Goal: Information Seeking & Learning: Learn about a topic

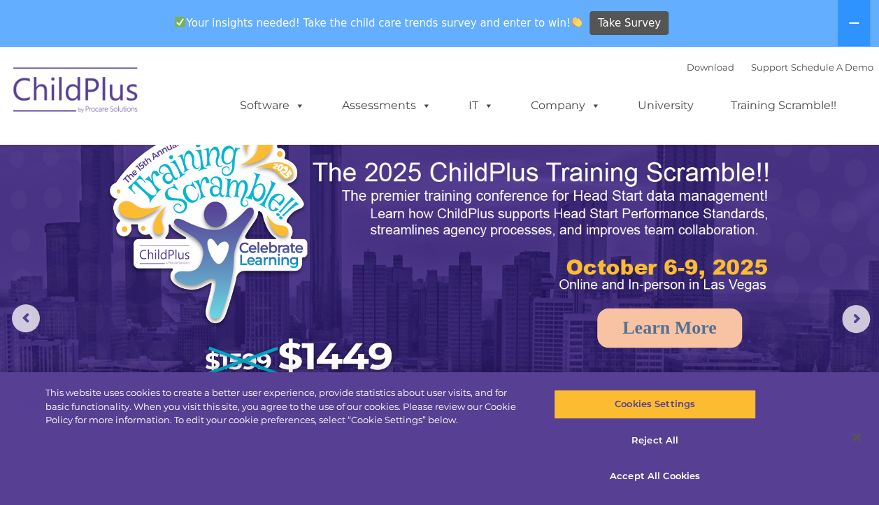
select select "MEDIUM"
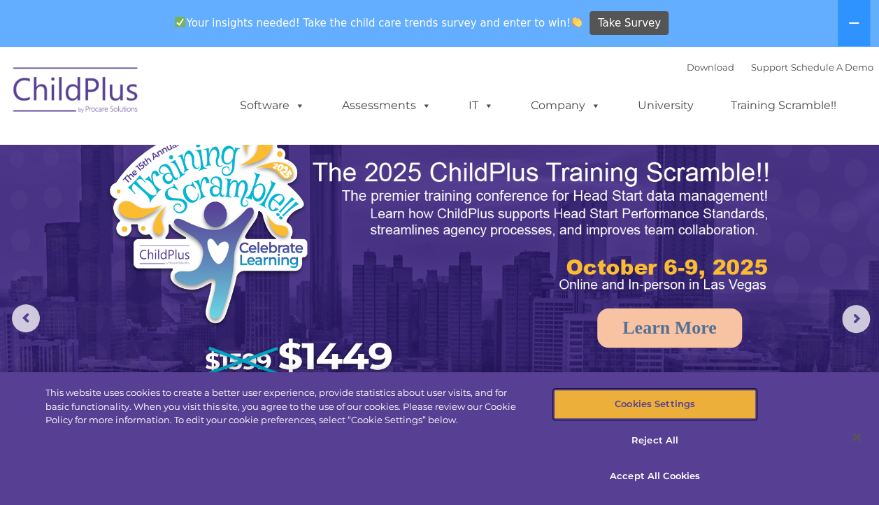
click at [704, 411] on button "Cookies Settings" at bounding box center [655, 404] width 202 height 29
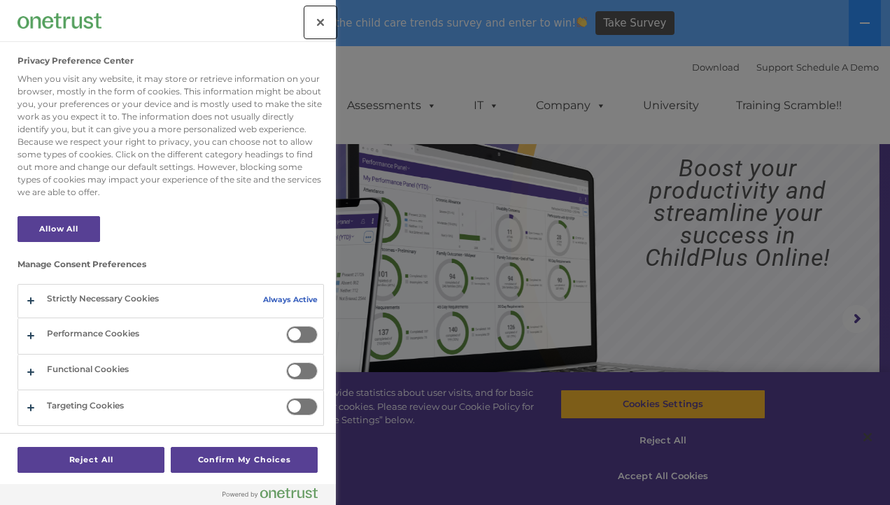
click at [327, 24] on button "Close" at bounding box center [320, 22] width 31 height 31
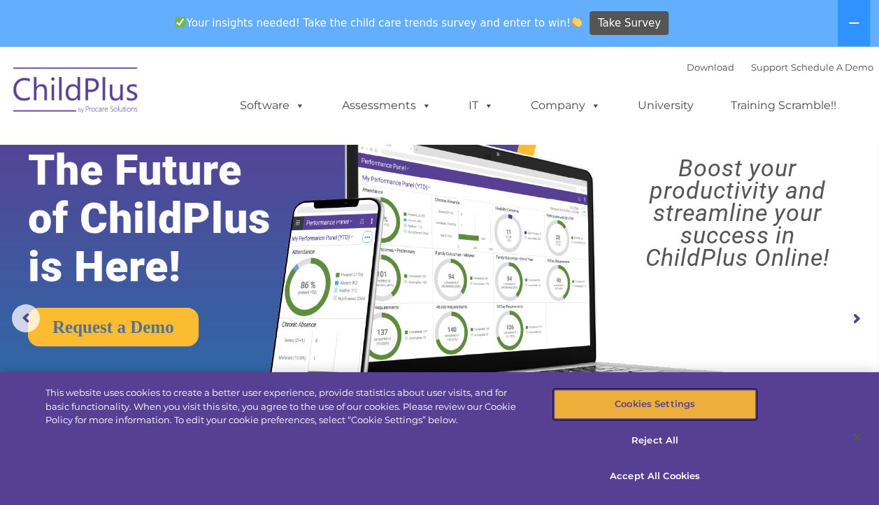
click at [721, 406] on button "Cookies Settings" at bounding box center [655, 404] width 202 height 29
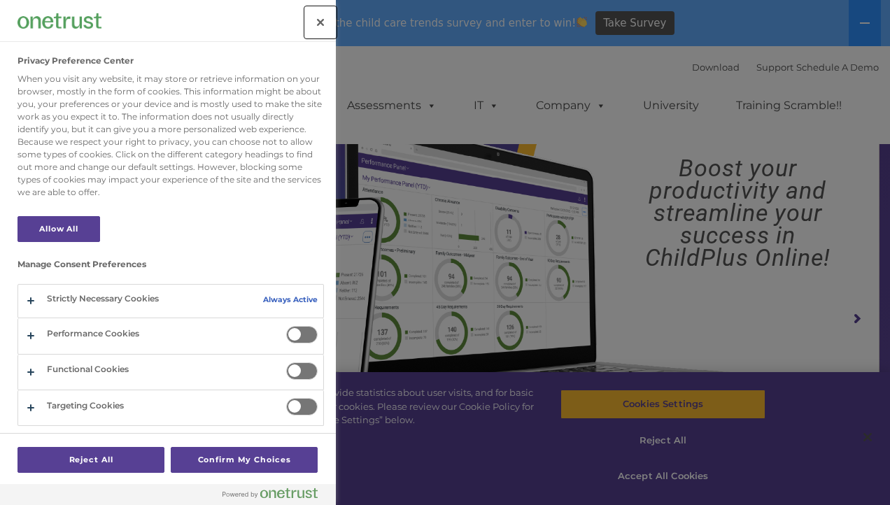
click at [315, 28] on button "Close" at bounding box center [320, 22] width 31 height 31
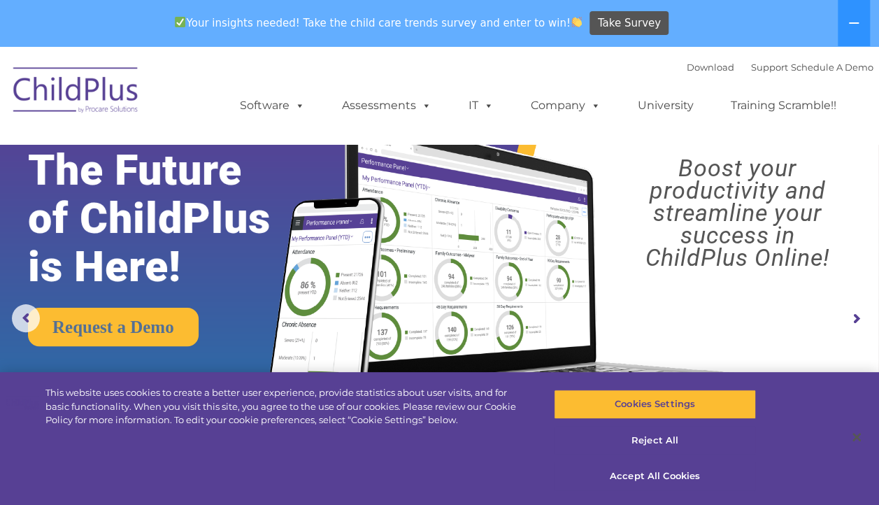
click at [617, 27] on span "Take Survey" at bounding box center [629, 23] width 63 height 24
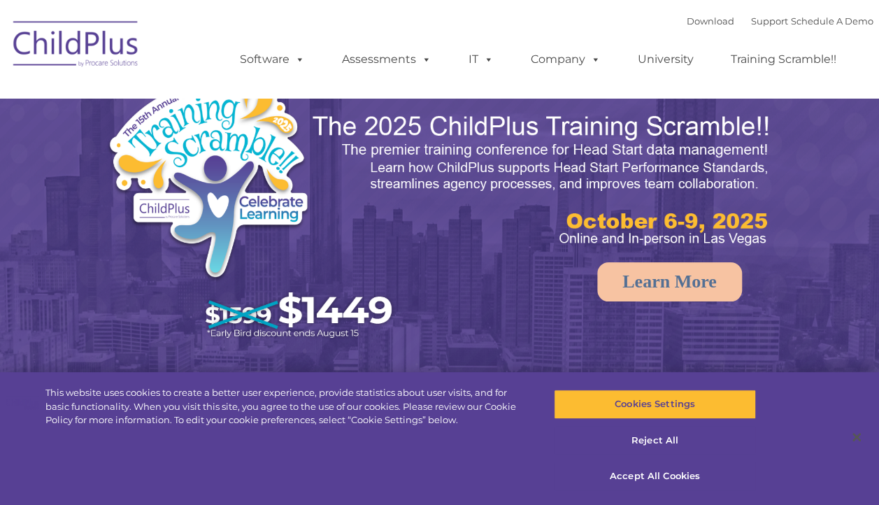
select select "MEDIUM"
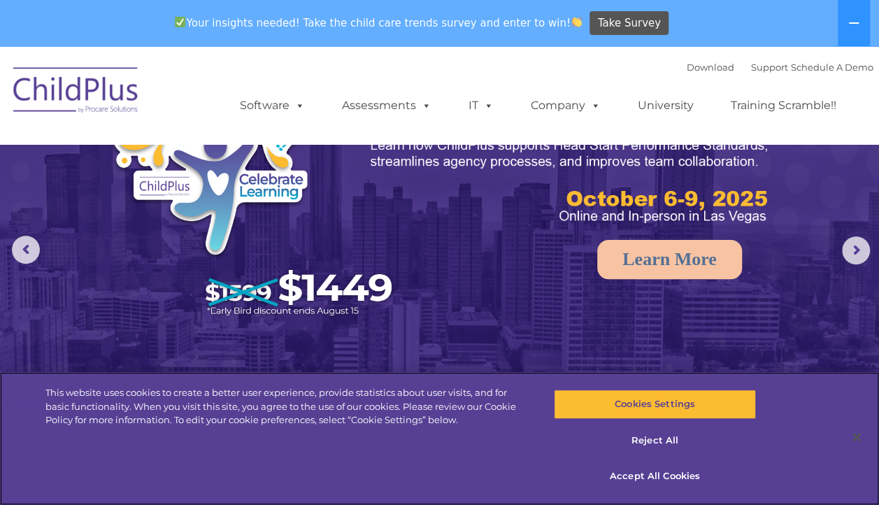
scroll to position [83, 0]
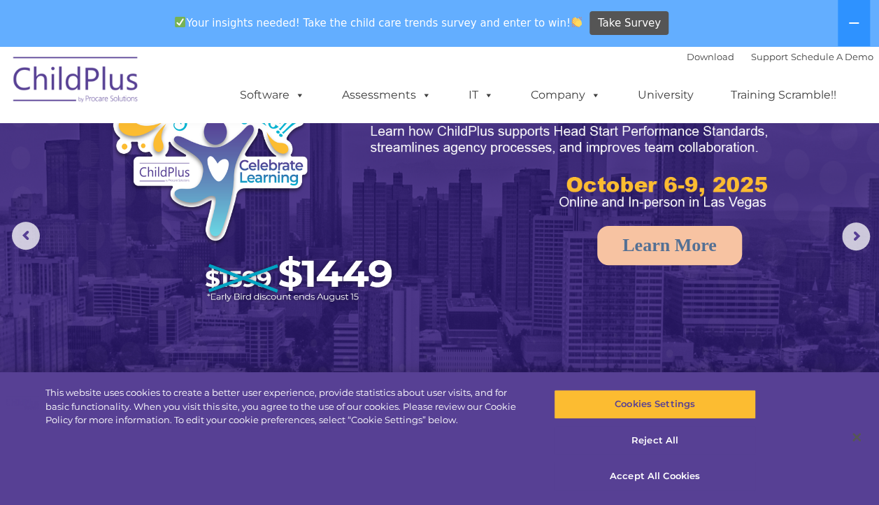
click at [862, 238] on rs-arrow at bounding box center [856, 236] width 28 height 28
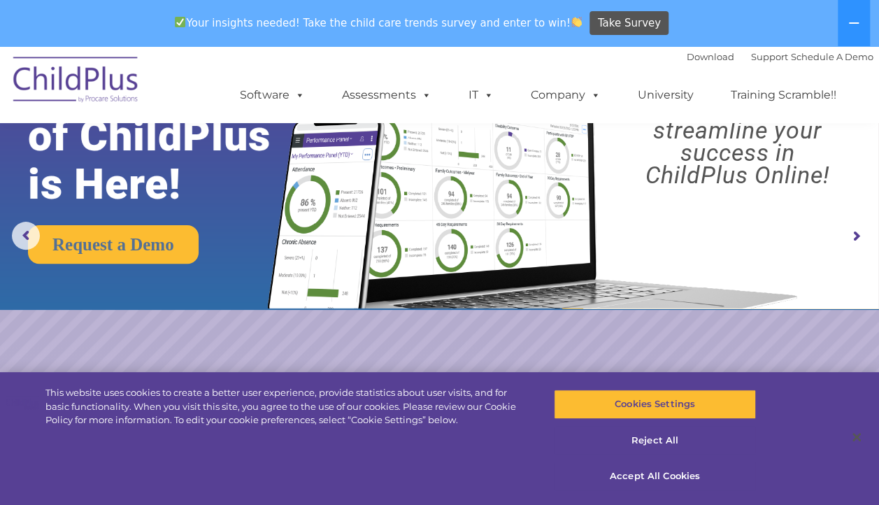
click at [857, 237] on rs-arrow at bounding box center [856, 236] width 28 height 28
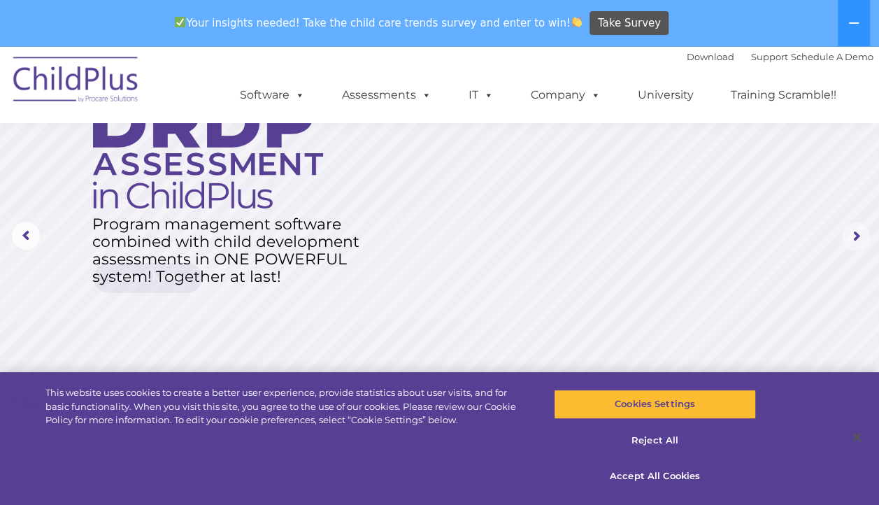
click at [856, 244] on rs-arrow at bounding box center [856, 236] width 28 height 28
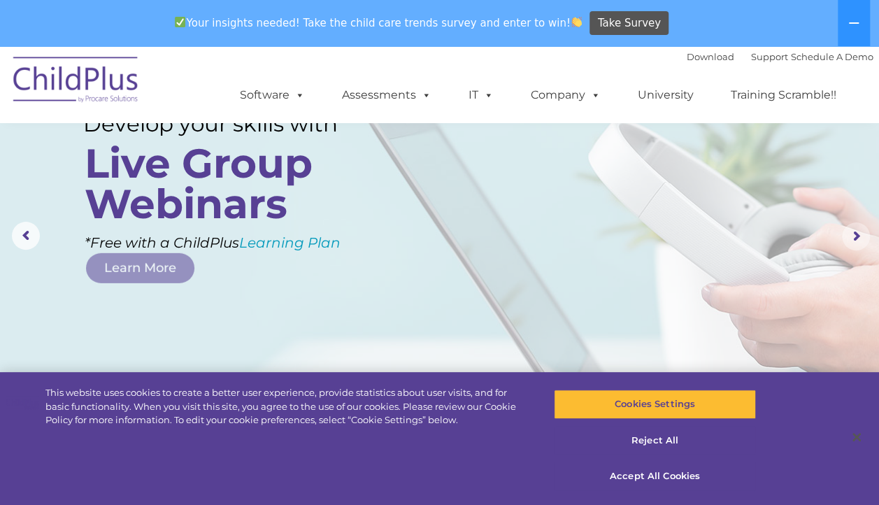
click at [25, 231] on rs-arrow at bounding box center [26, 236] width 28 height 28
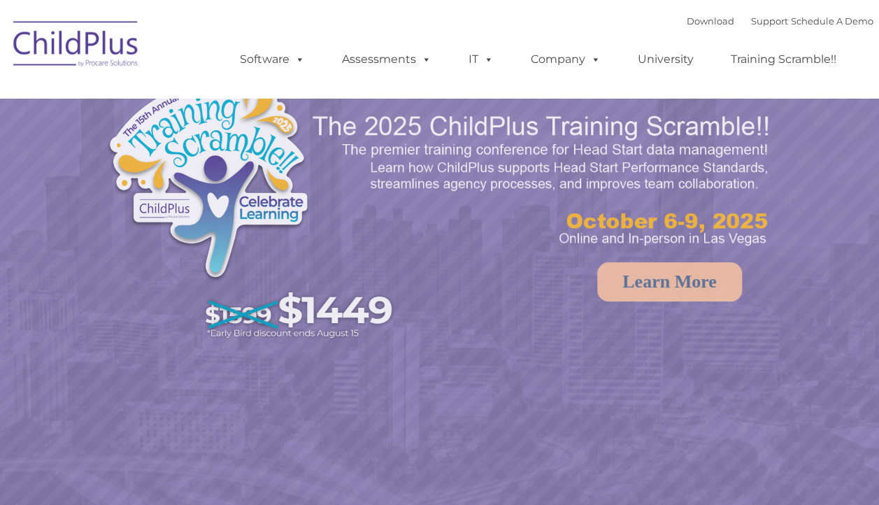
select select "MEDIUM"
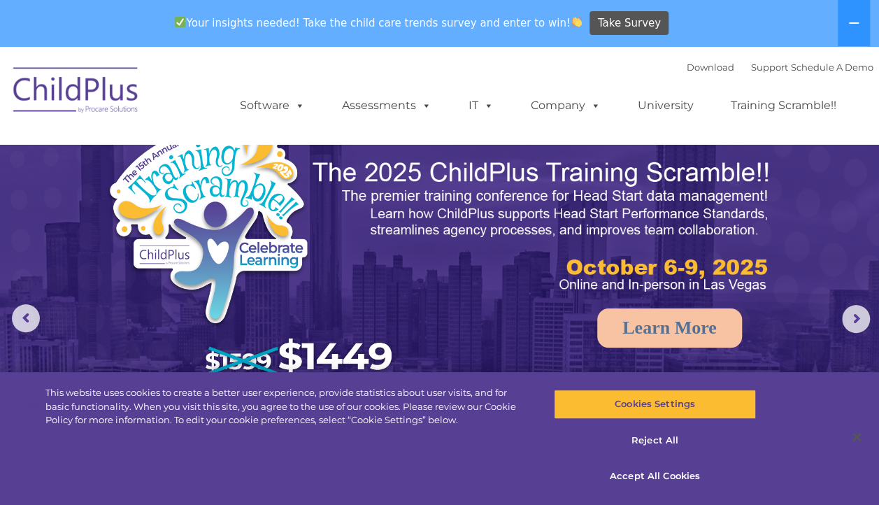
select select "MEDIUM"
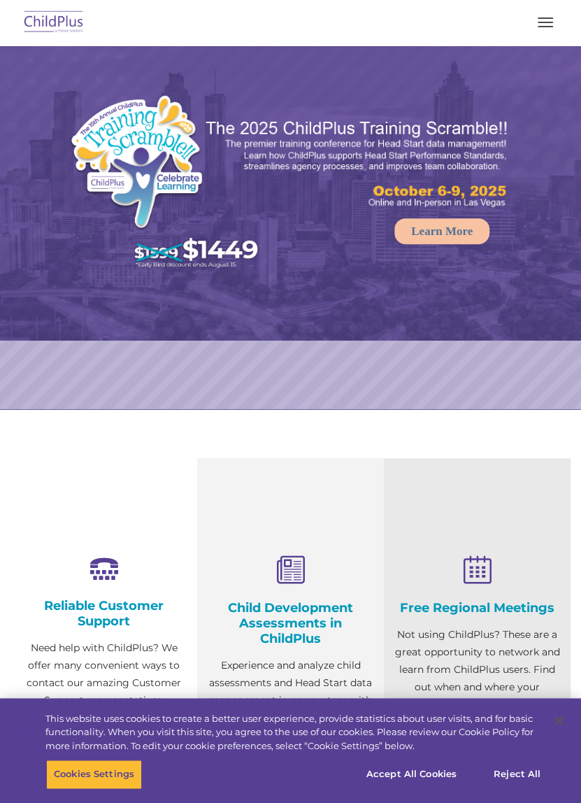
select select "MEDIUM"
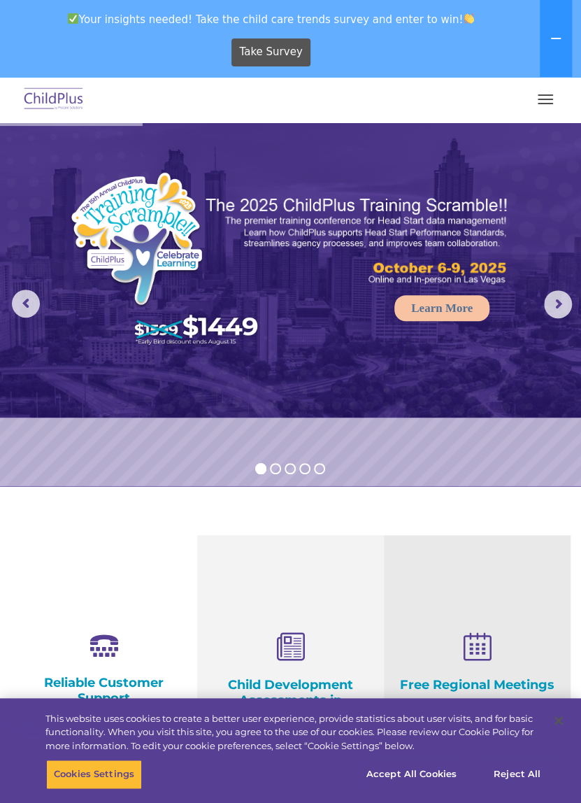
click at [553, 102] on button "button" at bounding box center [545, 99] width 29 height 22
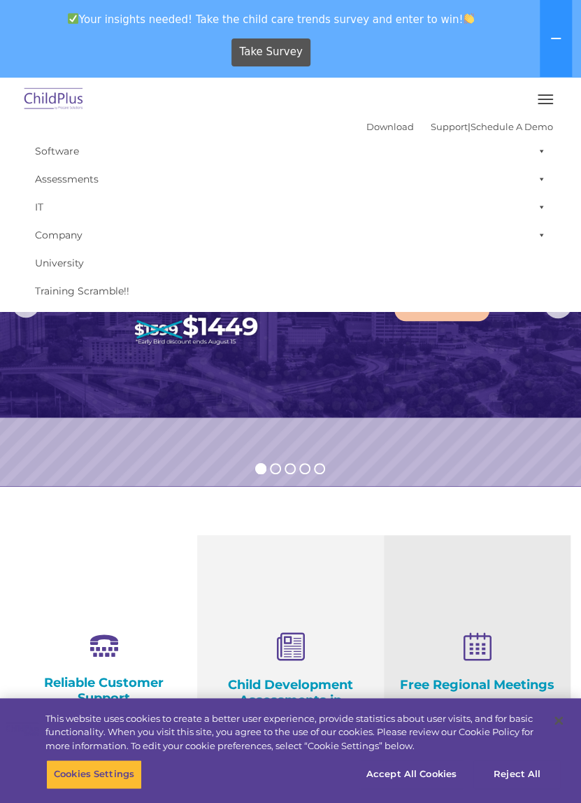
click at [76, 159] on link "Software" at bounding box center [290, 151] width 525 height 28
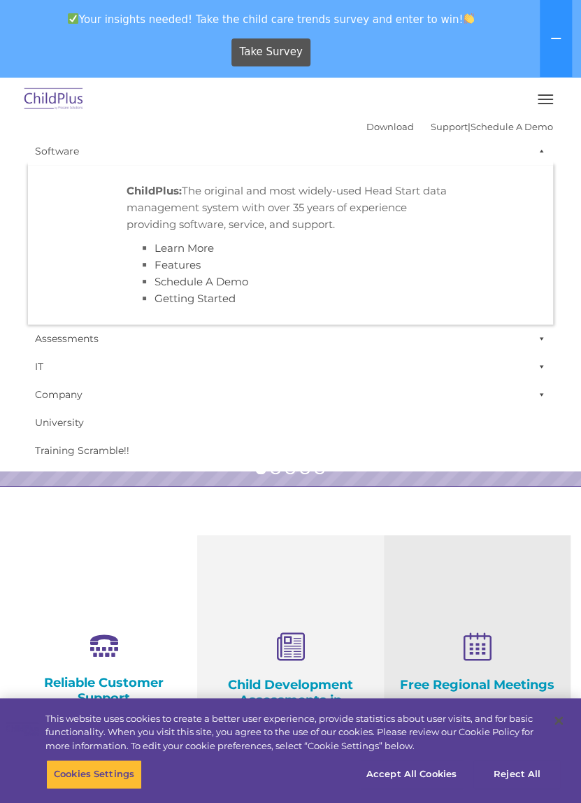
click at [75, 158] on link "Software" at bounding box center [290, 151] width 525 height 28
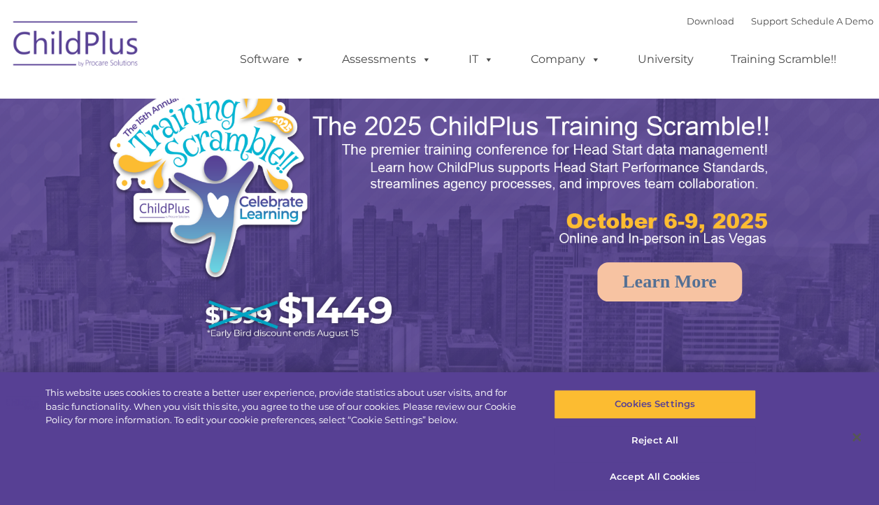
select select "MEDIUM"
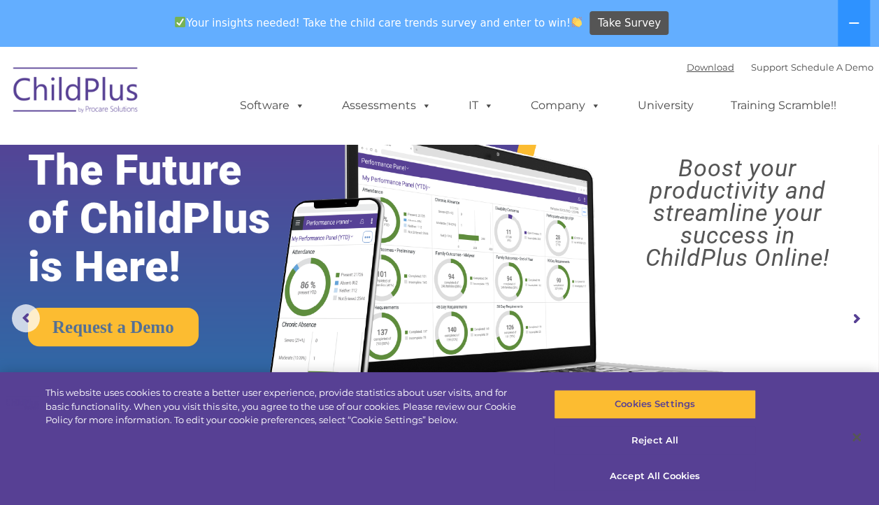
click at [687, 70] on link "Download" at bounding box center [711, 67] width 48 height 11
click at [788, 41] on div "Your insights needed! Take the child care trends survey and enter to win! Take …" at bounding box center [420, 23] width 840 height 45
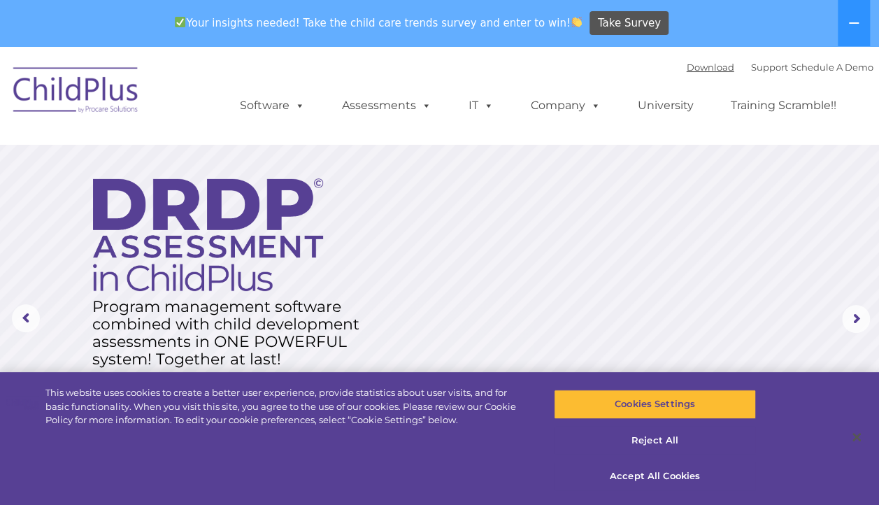
click at [700, 73] on link "Download" at bounding box center [711, 67] width 48 height 11
